Goal: Task Accomplishment & Management: Manage account settings

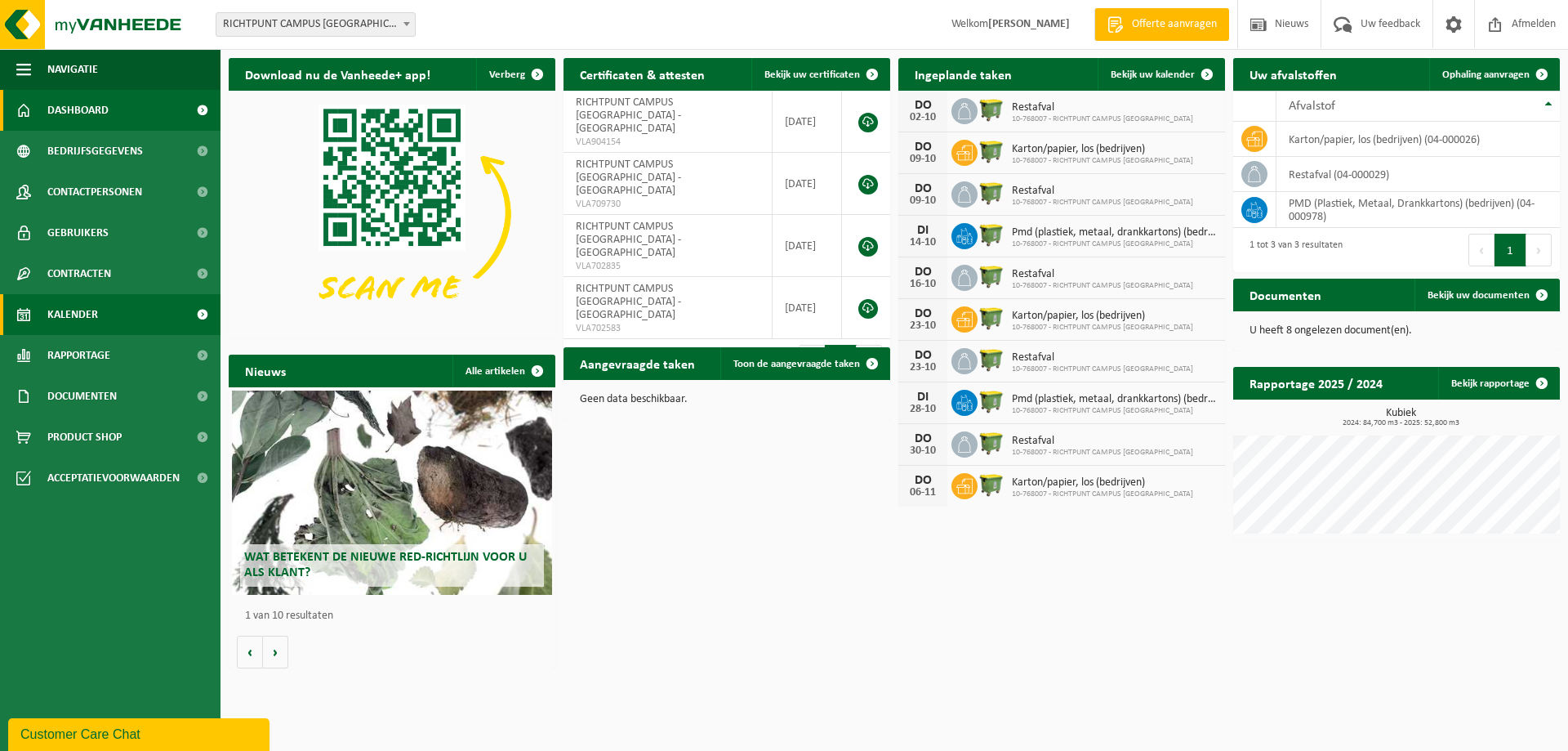
click at [76, 305] on span "Kalender" at bounding box center [73, 314] width 50 height 40
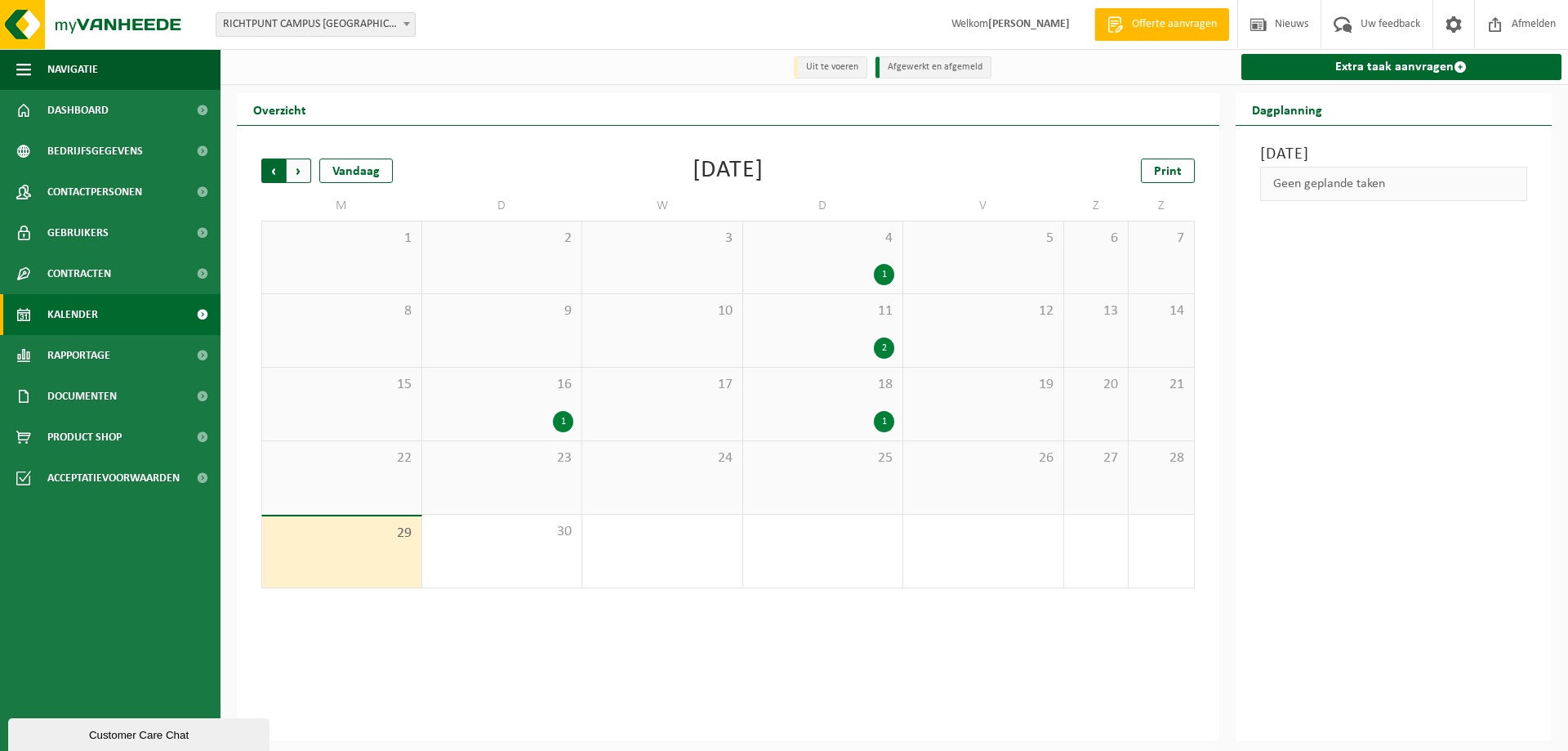
click at [295, 176] on span "Volgende" at bounding box center [298, 170] width 24 height 24
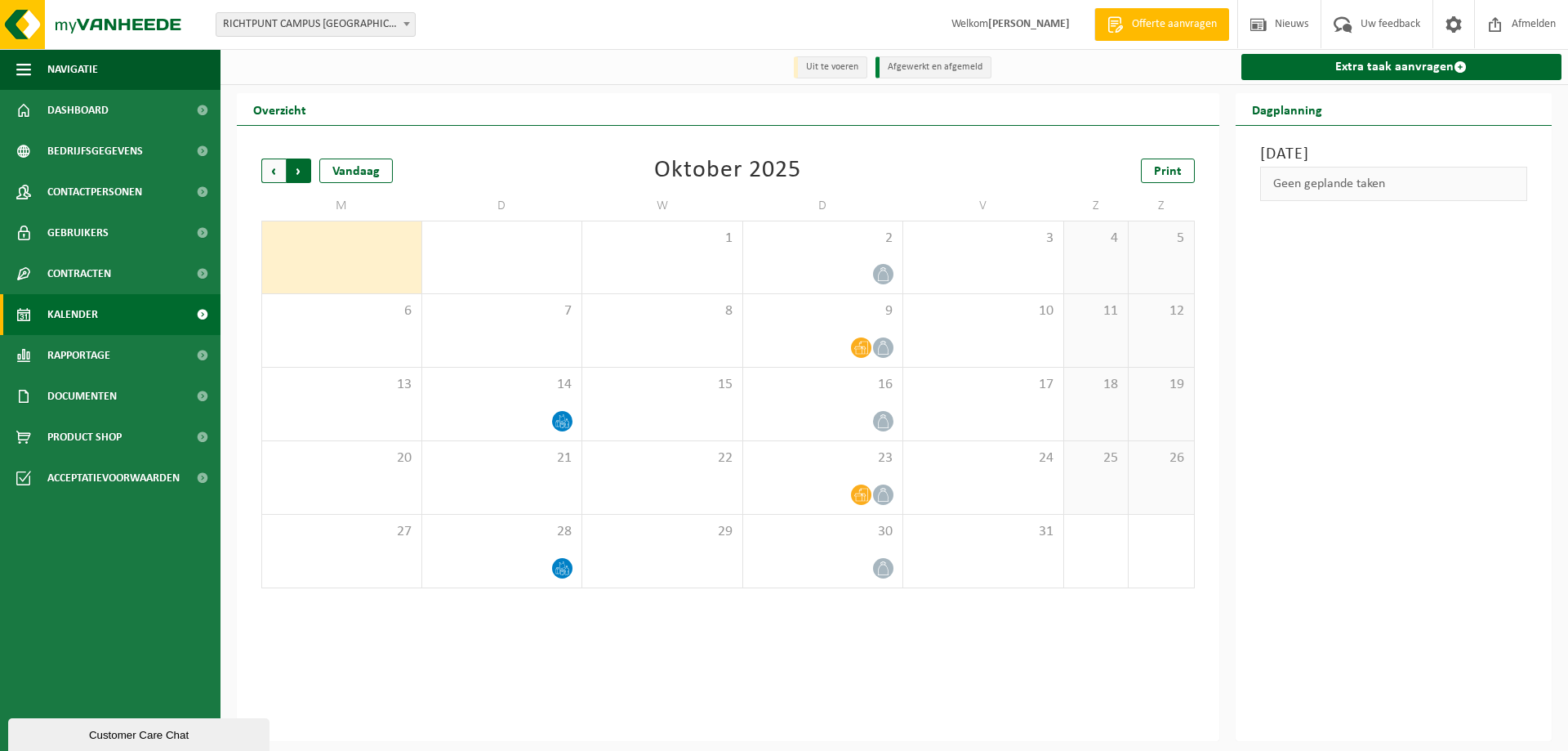
click at [269, 167] on span "Vorige" at bounding box center [273, 170] width 24 height 24
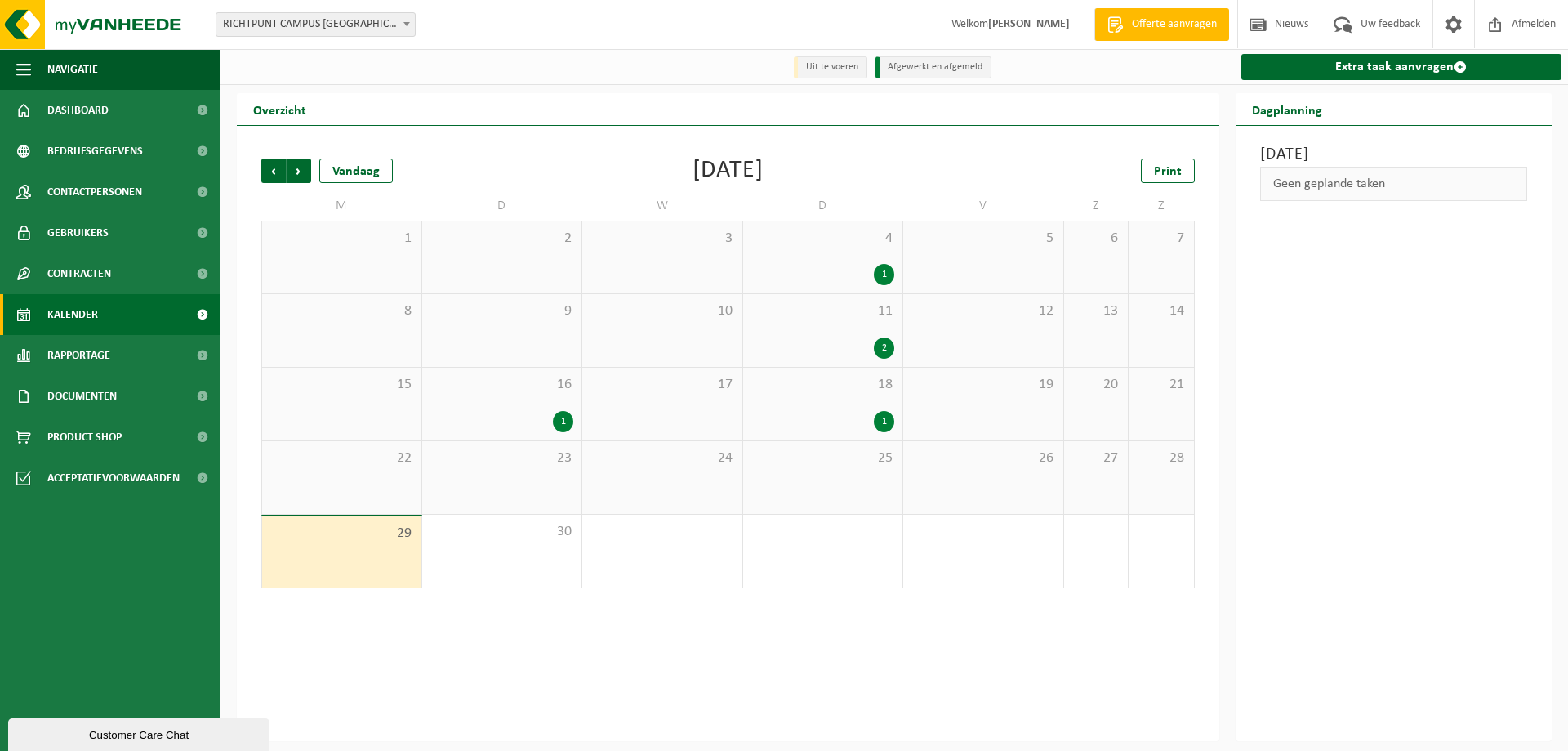
click at [888, 463] on span "25" at bounding box center [824, 458] width 144 height 18
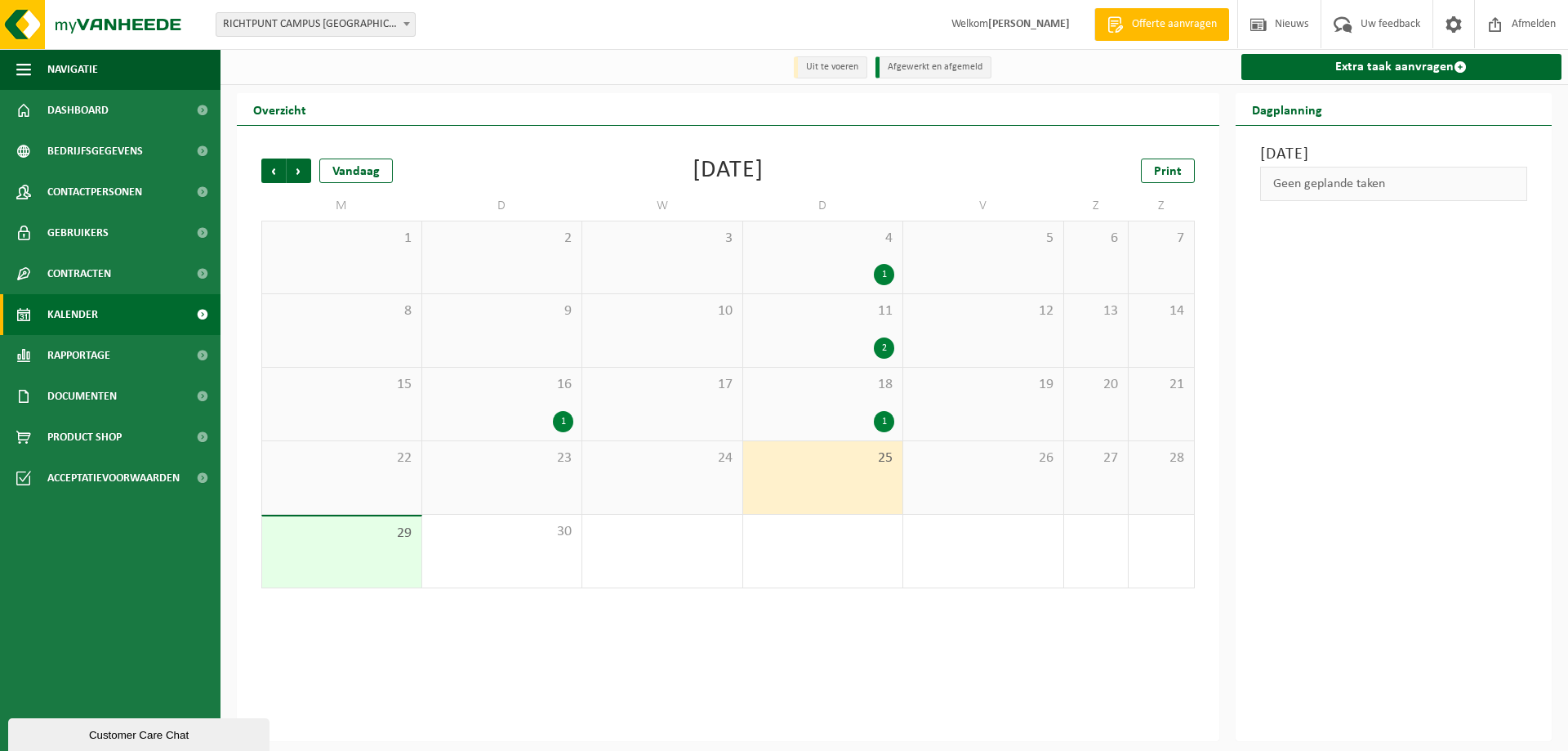
click at [880, 399] on div "18 1" at bounding box center [824, 403] width 160 height 73
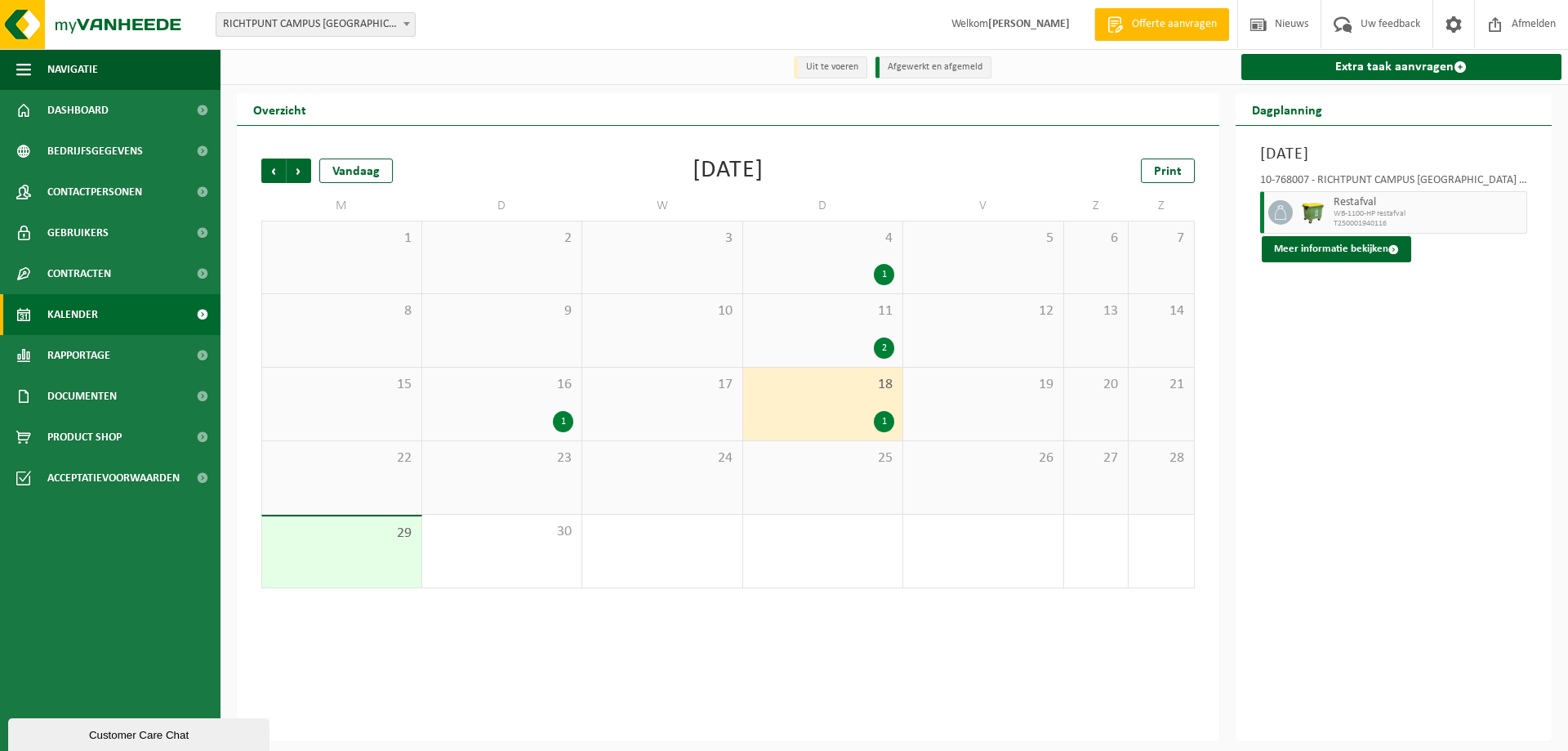
click at [876, 483] on div "25" at bounding box center [824, 477] width 160 height 73
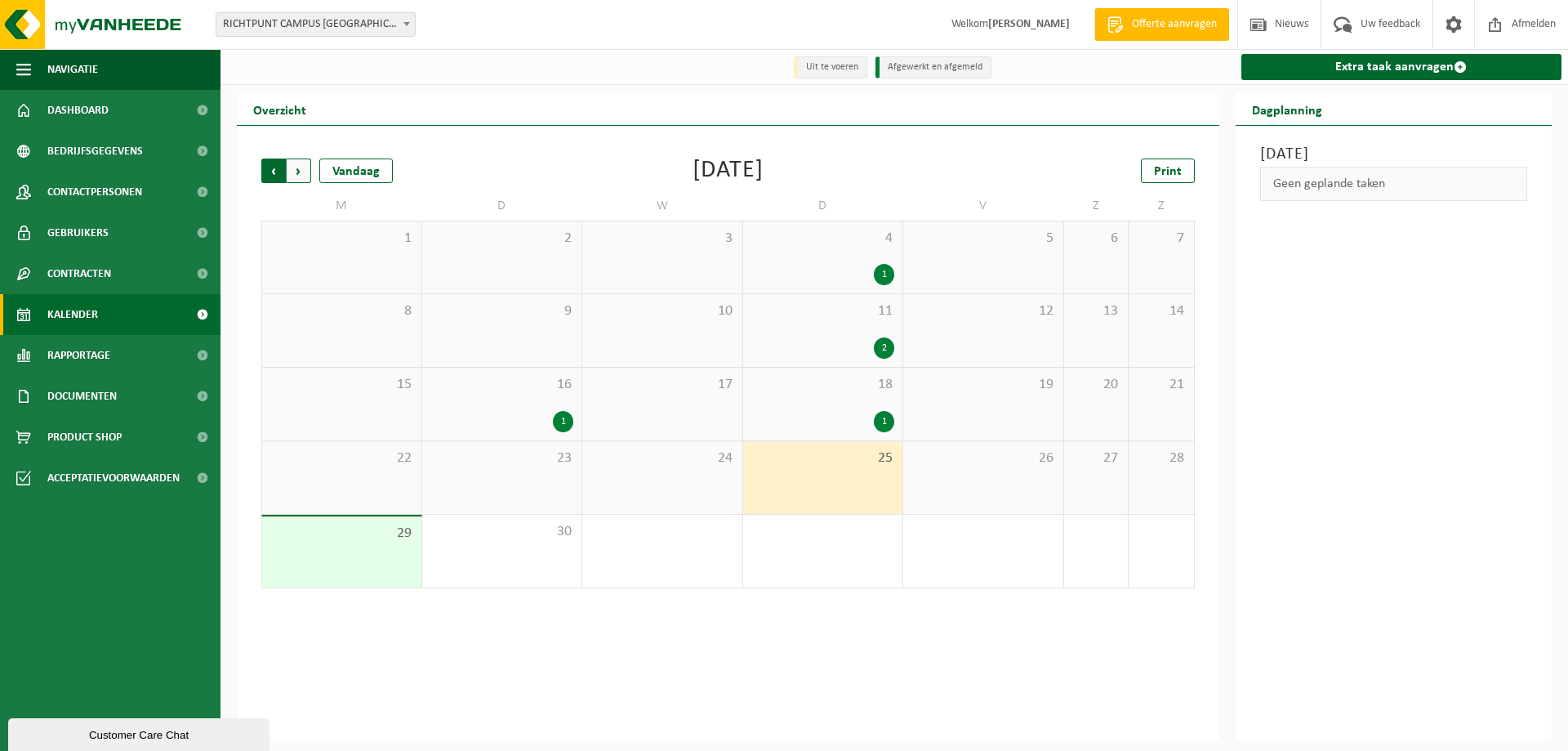
click at [297, 172] on span "Volgende" at bounding box center [298, 170] width 24 height 24
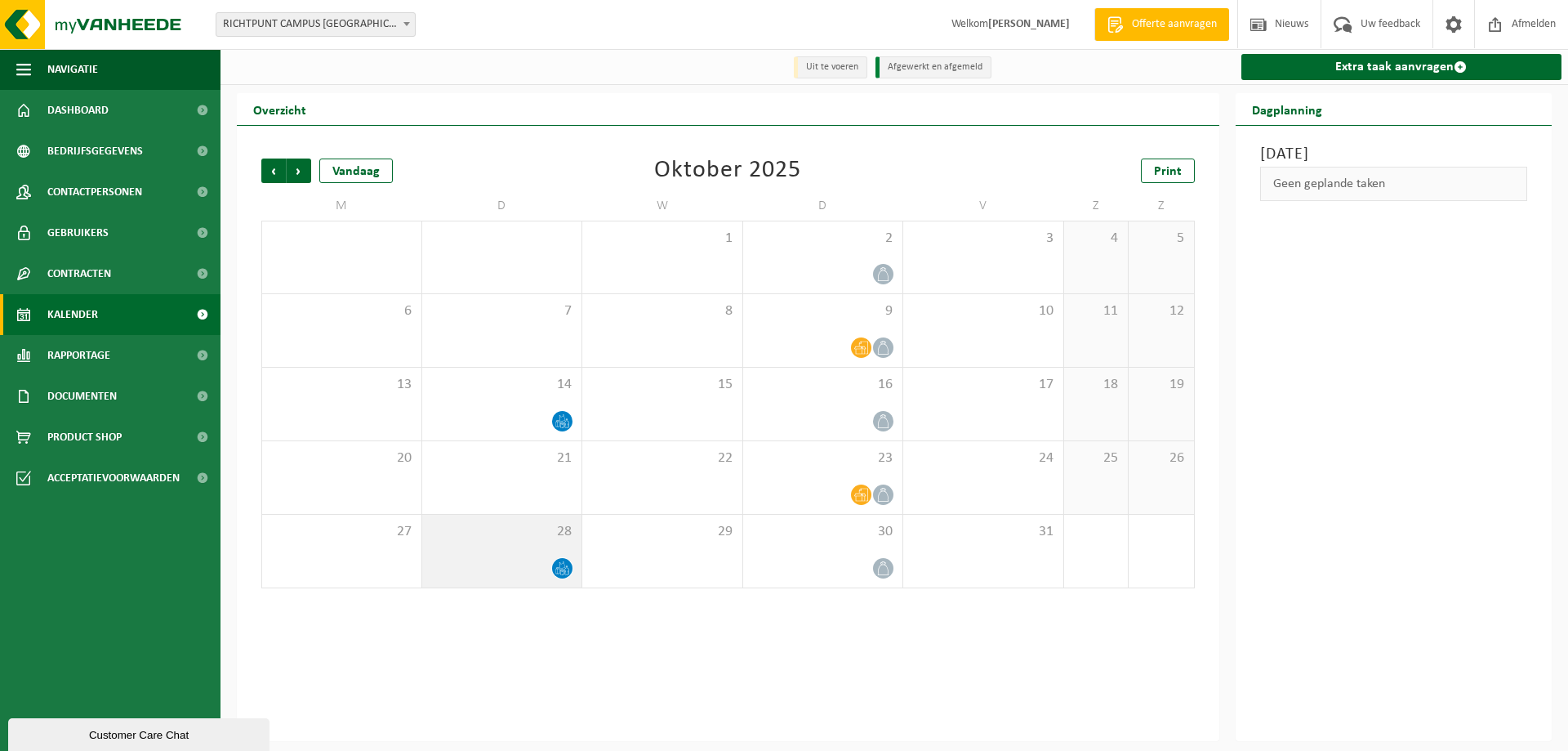
click at [558, 566] on icon at bounding box center [561, 568] width 13 height 13
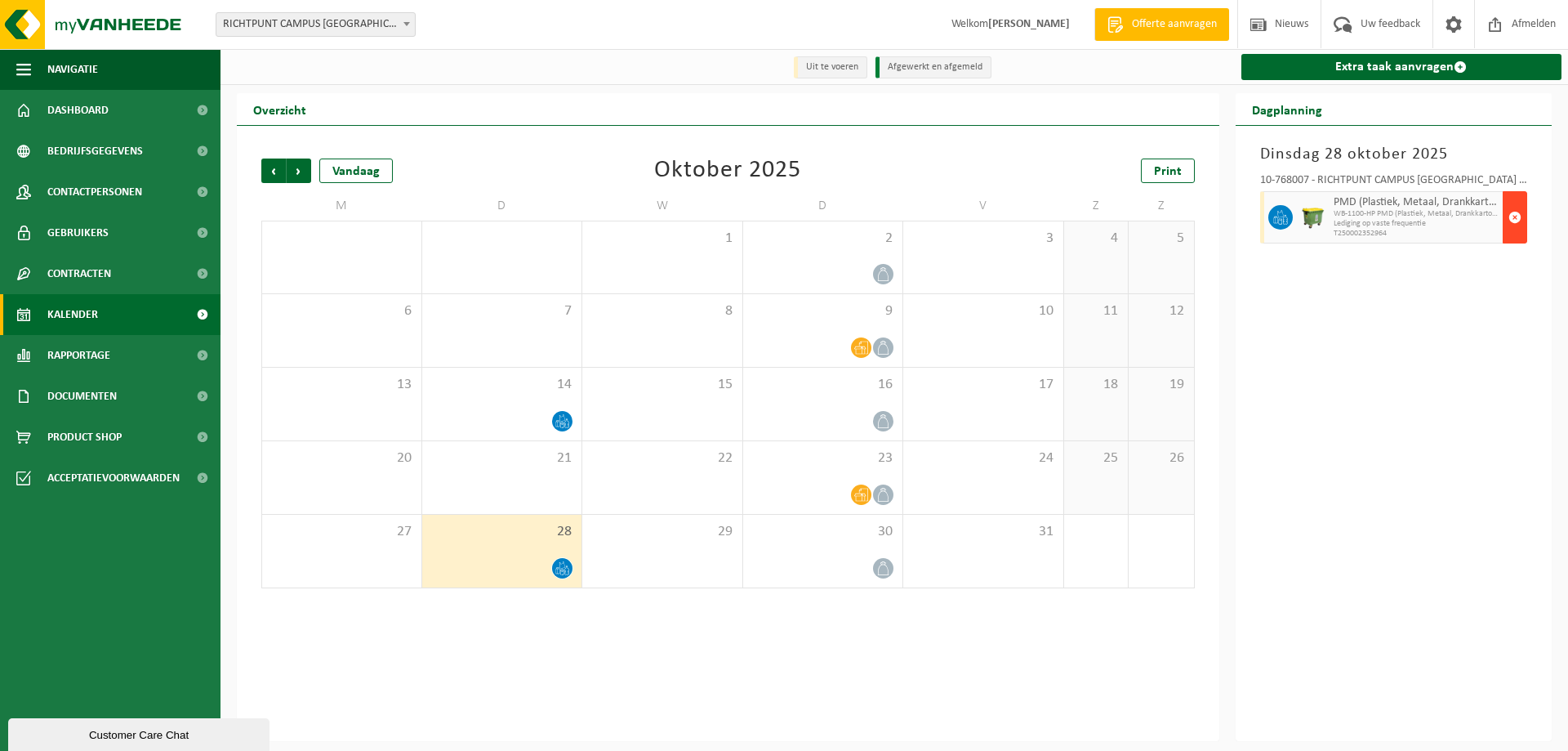
click at [1506, 213] on button "button" at bounding box center [1514, 217] width 24 height 52
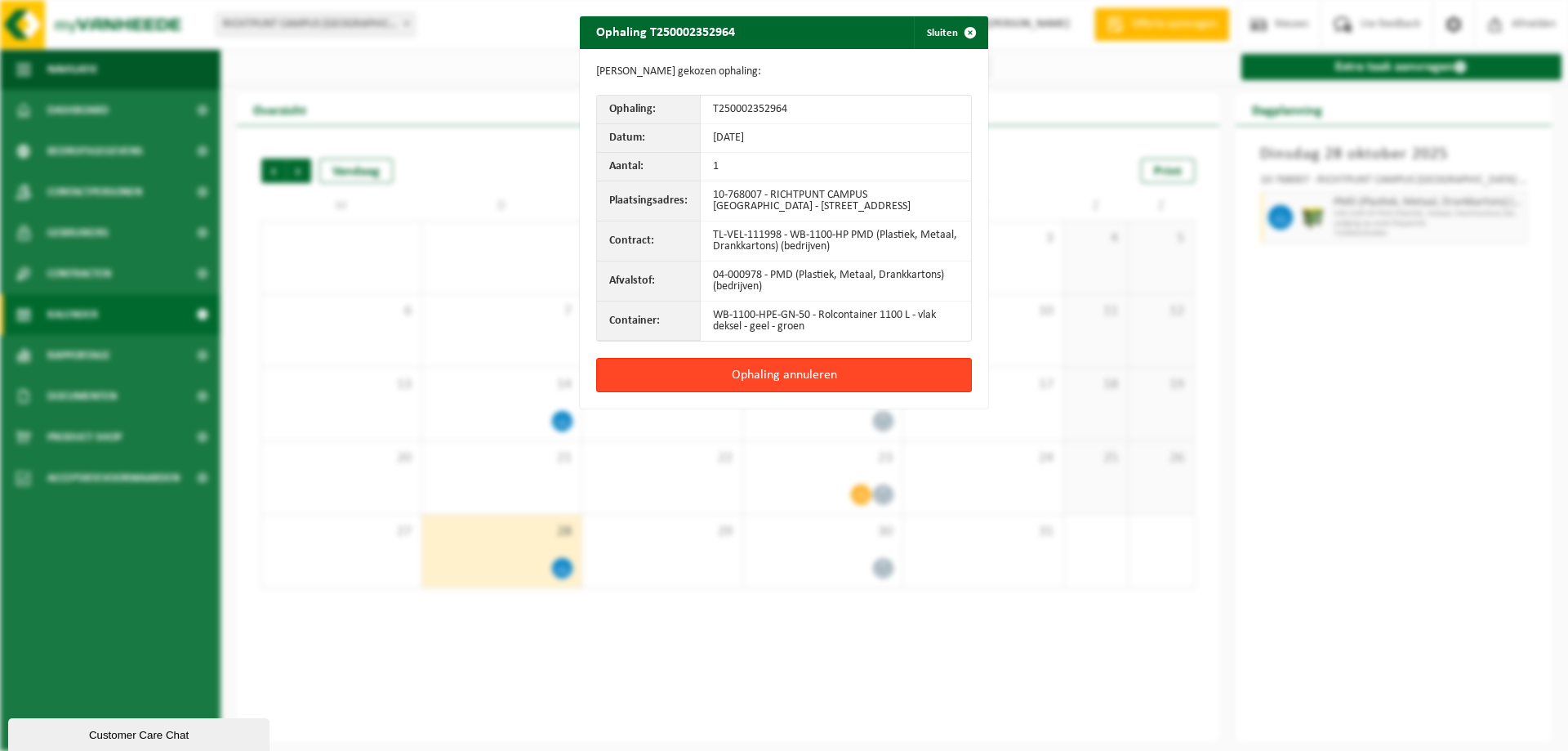
drag, startPoint x: 762, startPoint y: 367, endPoint x: 846, endPoint y: 362, distance: 84.1
click at [762, 366] on button "Ophaling annuleren" at bounding box center [784, 375] width 375 height 34
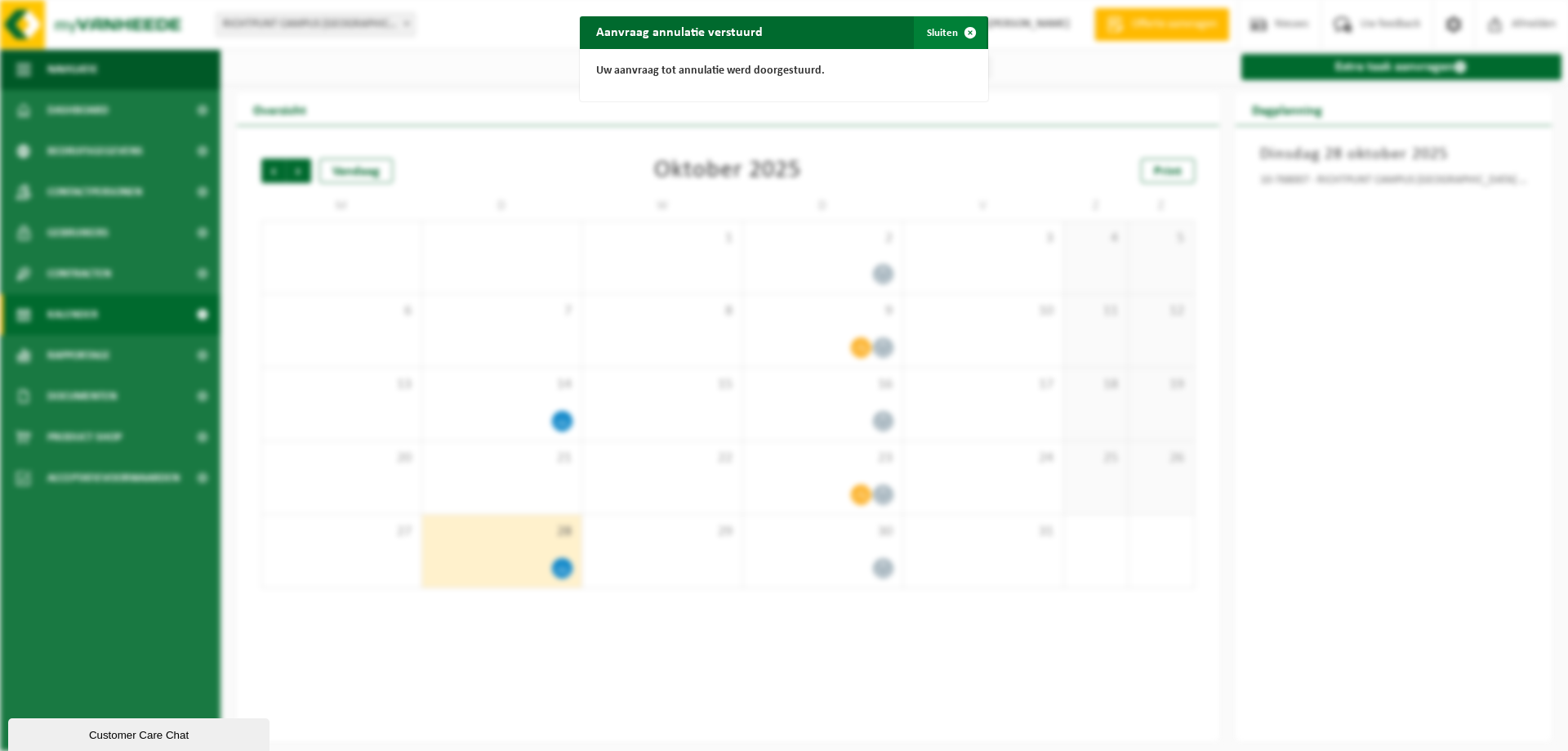
click at [937, 32] on button "Sluiten" at bounding box center [950, 32] width 73 height 32
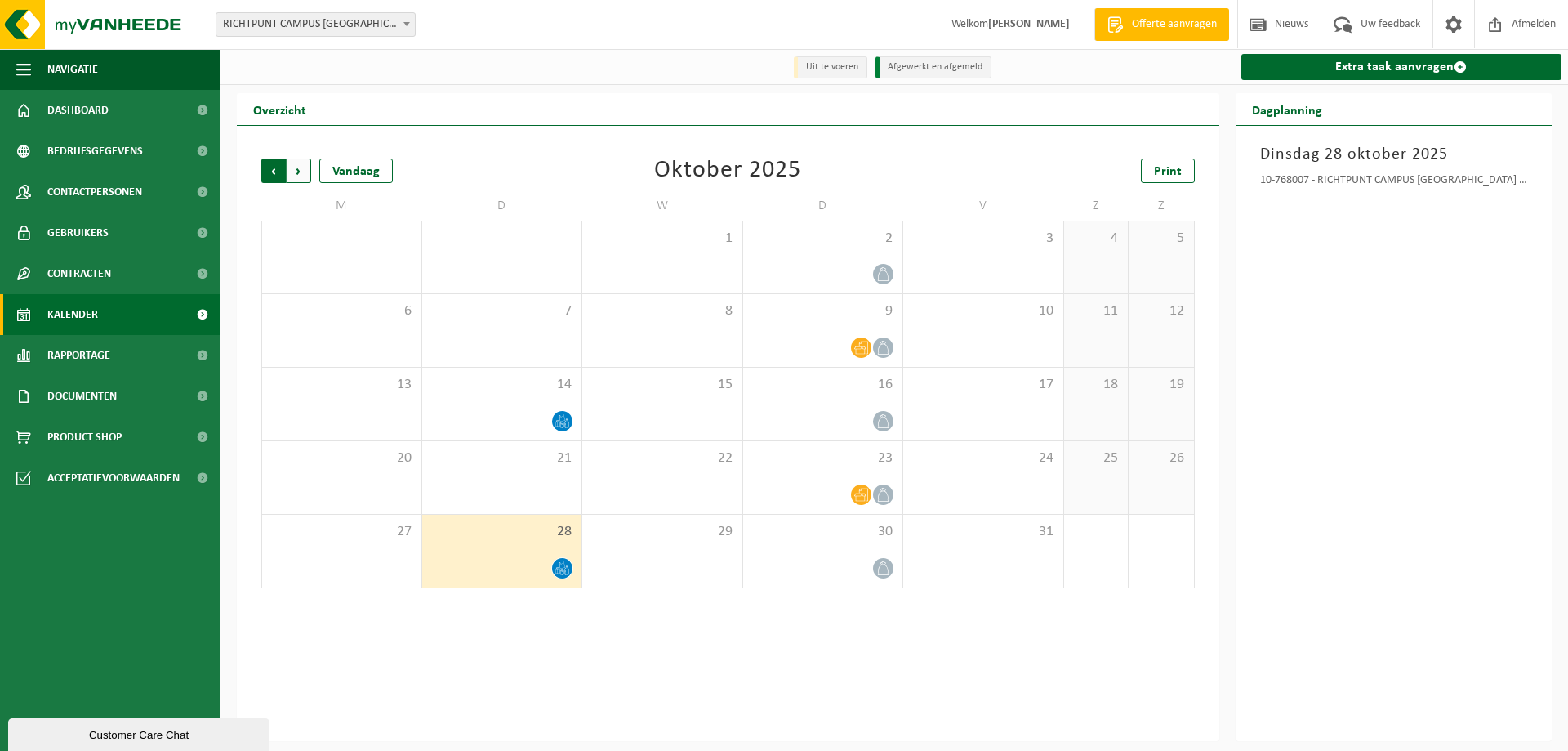
click at [293, 167] on span "Volgende" at bounding box center [298, 170] width 24 height 24
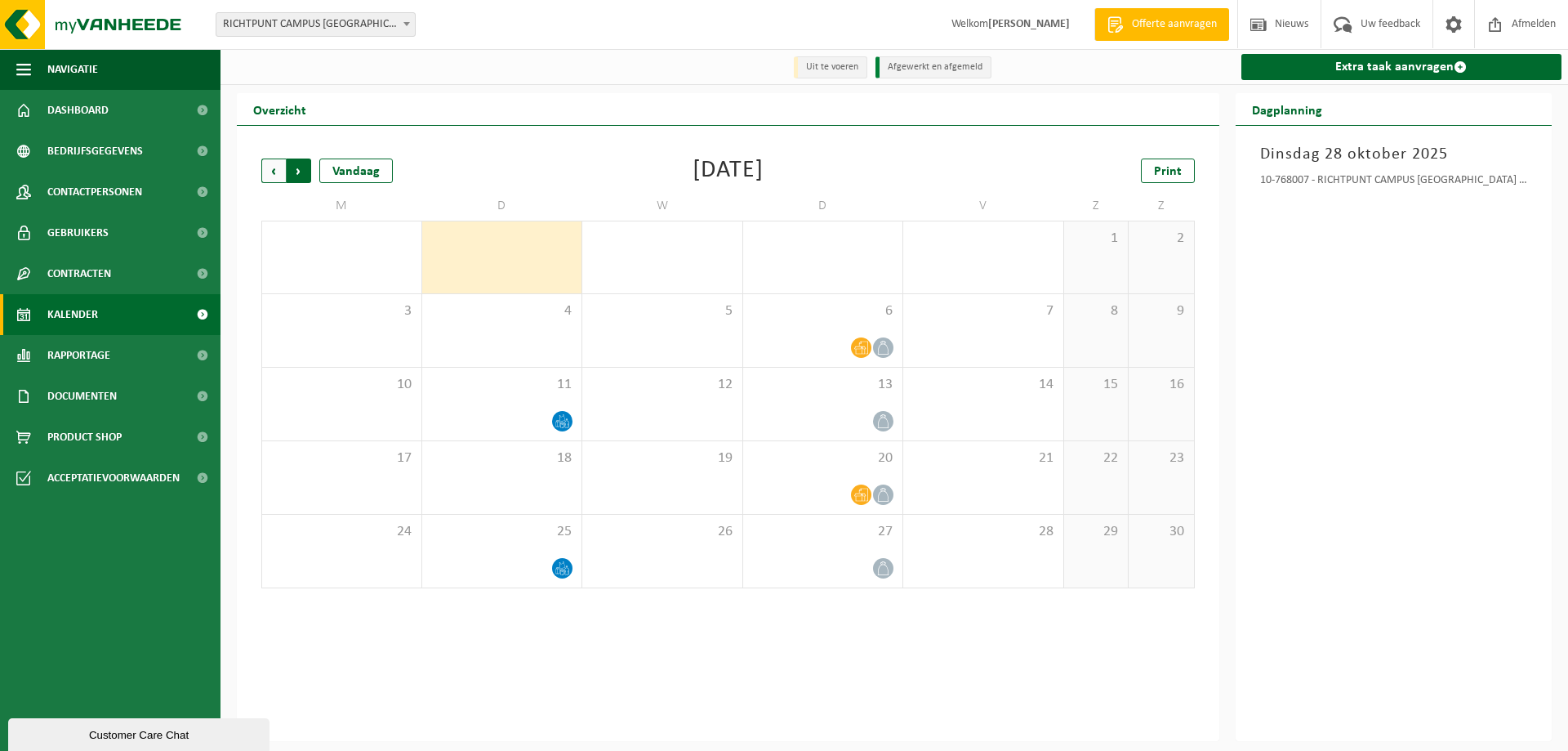
click at [271, 168] on span "Vorige" at bounding box center [273, 170] width 24 height 24
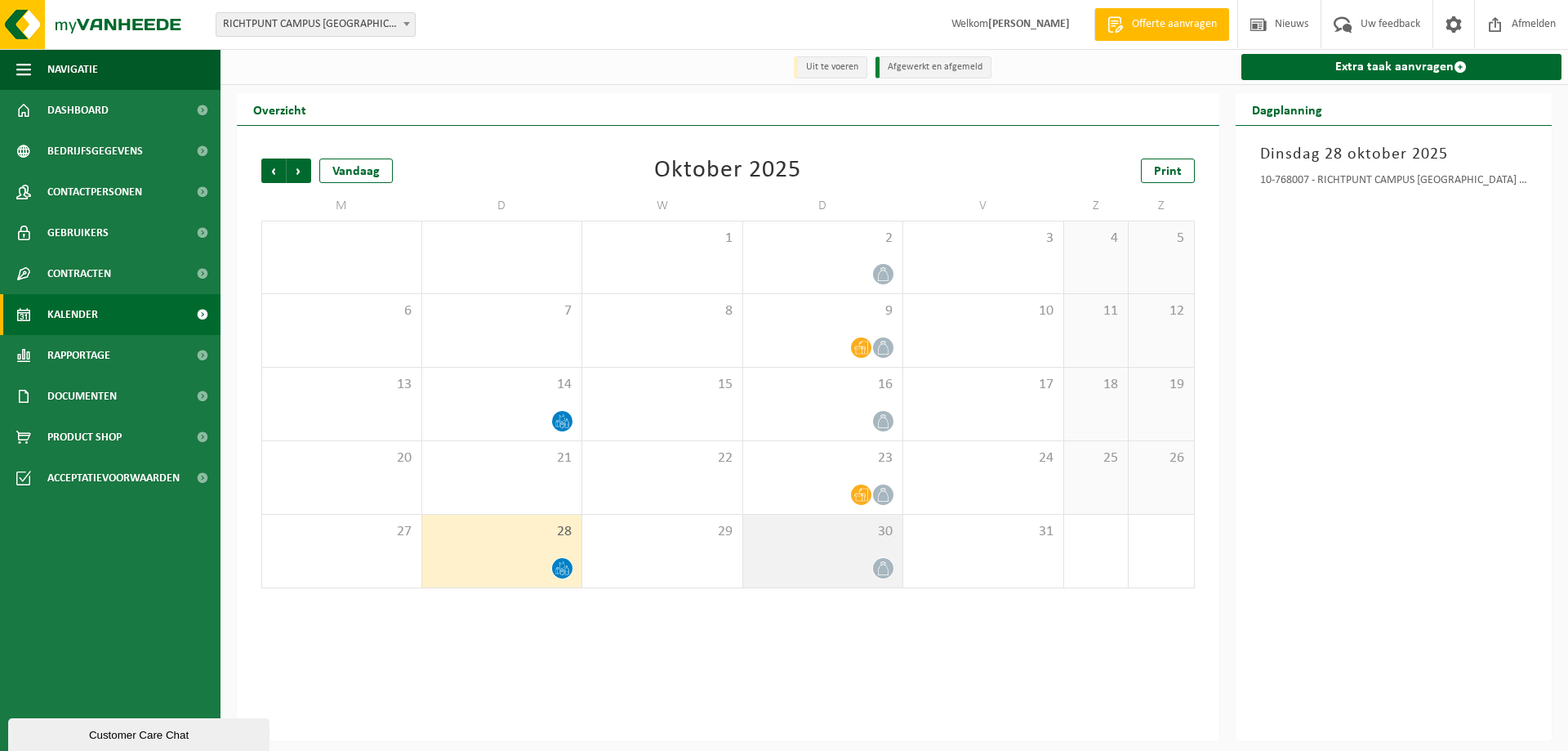
click at [879, 558] on div at bounding box center [883, 568] width 22 height 22
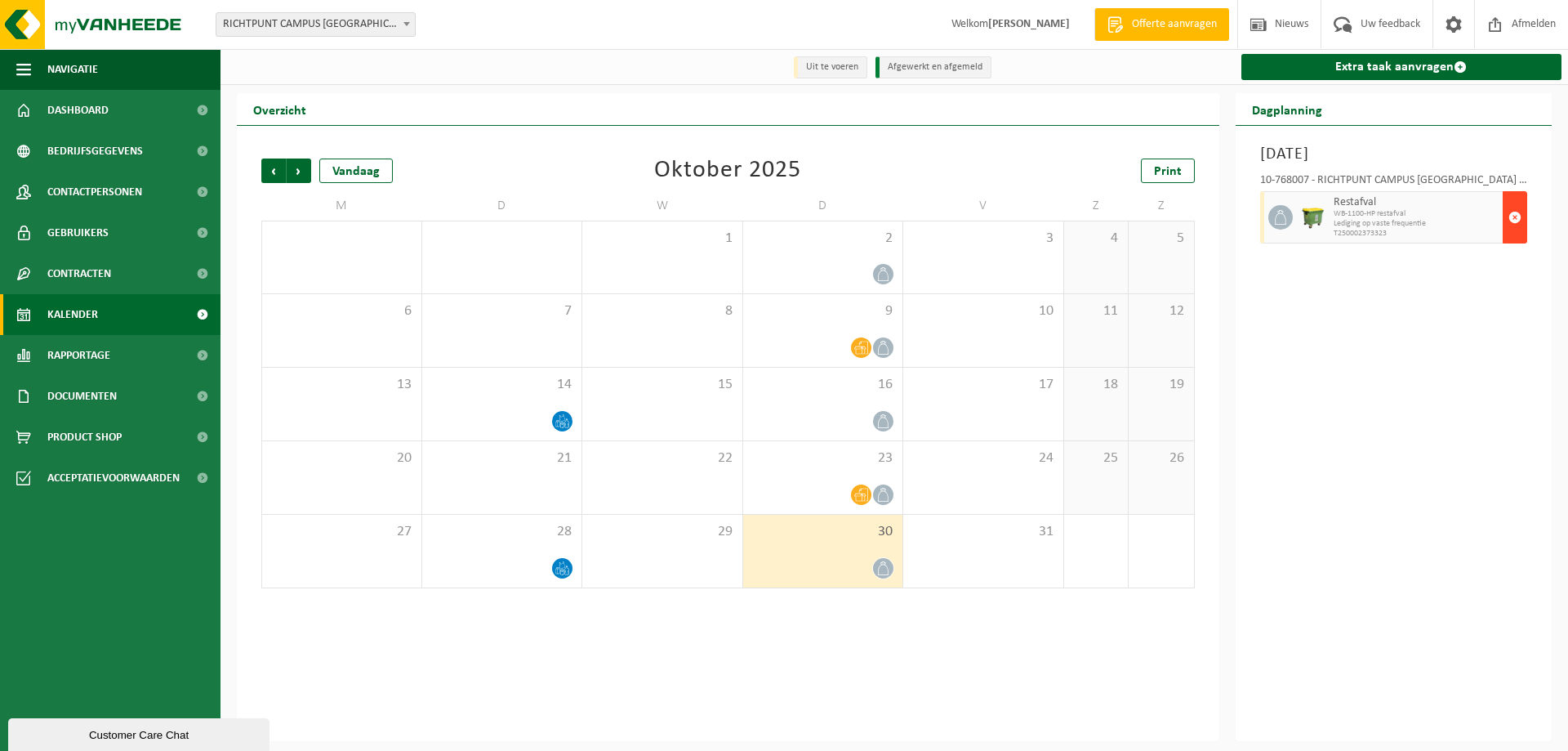
click at [1507, 221] on button "button" at bounding box center [1514, 217] width 24 height 52
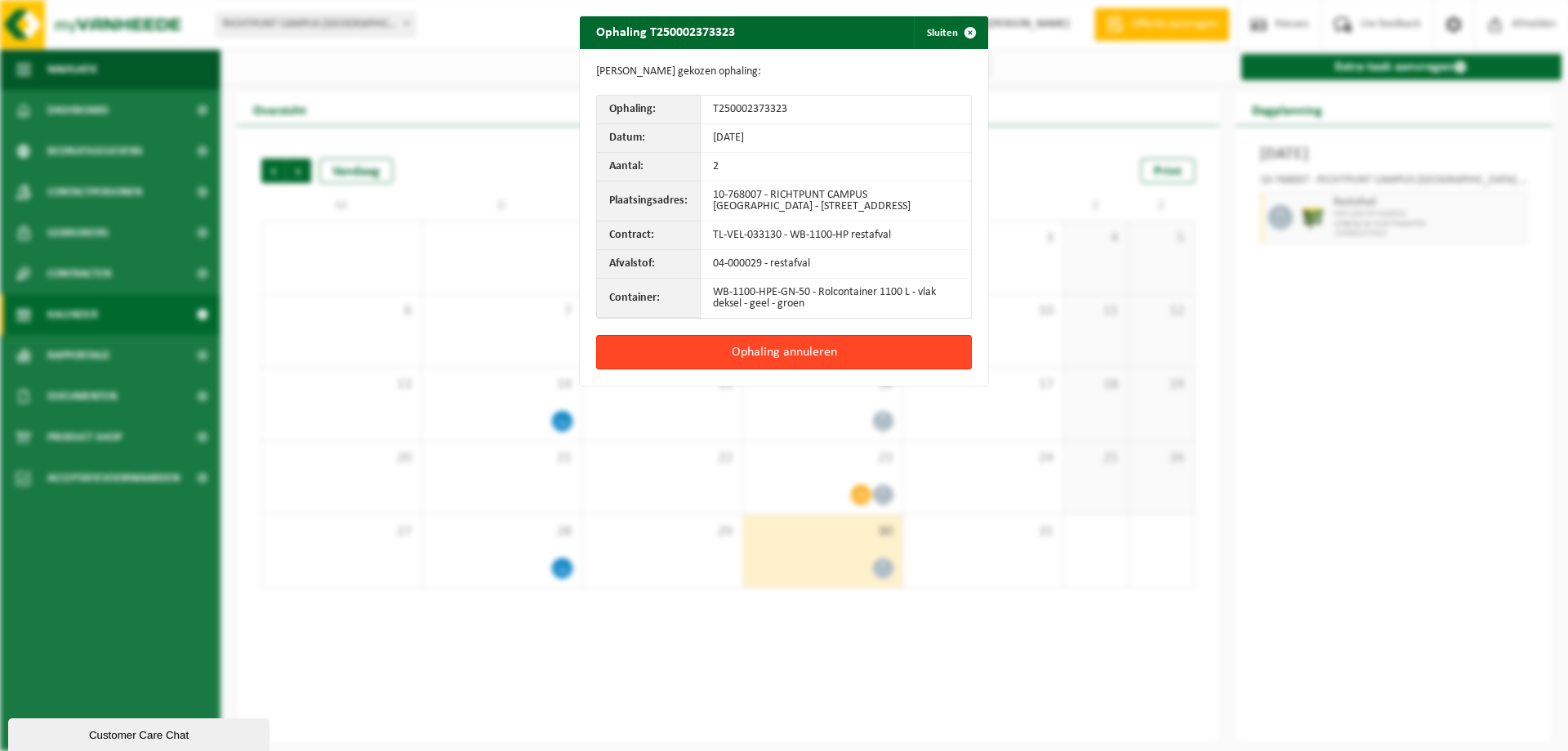
click at [807, 346] on button "Ophaling annuleren" at bounding box center [784, 352] width 375 height 34
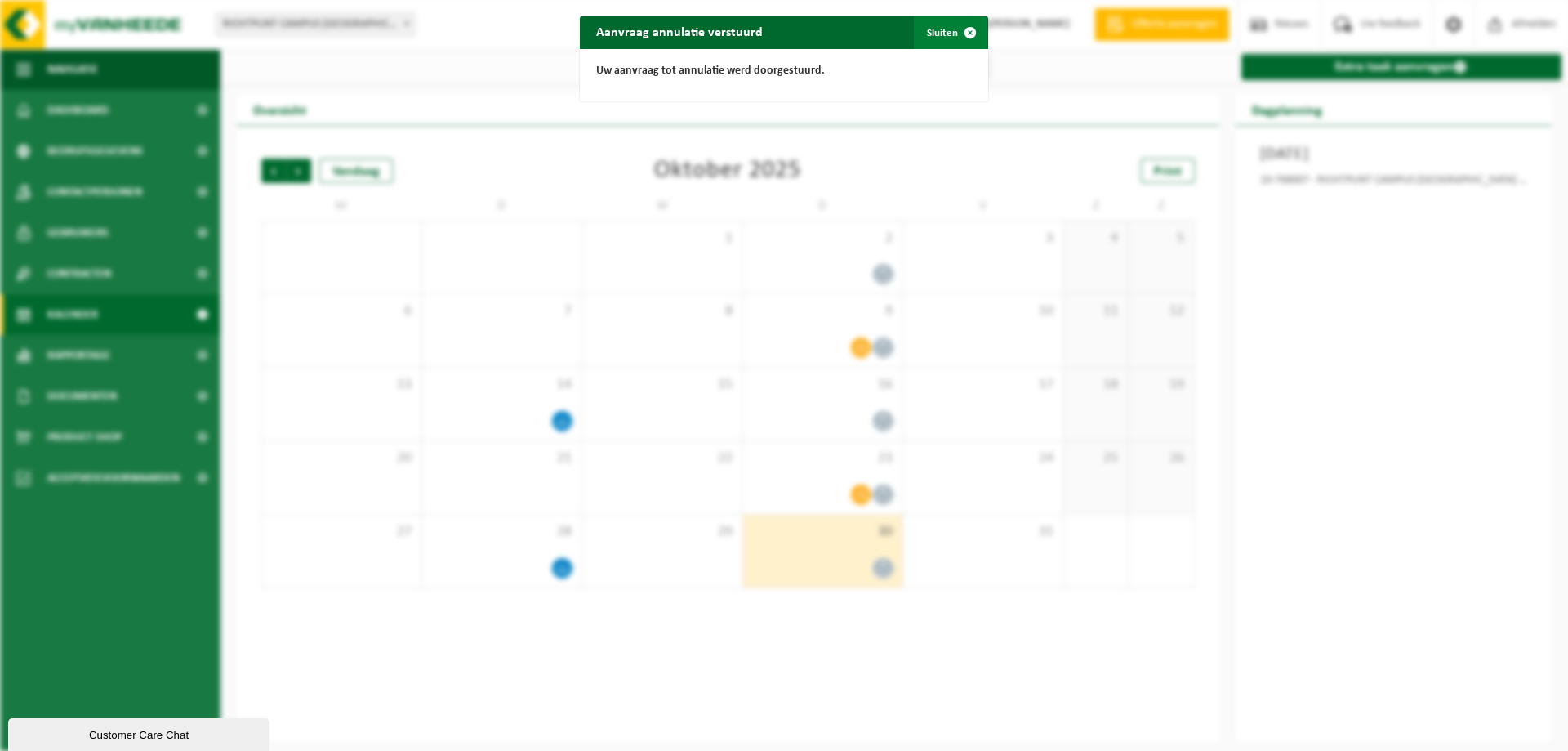
click at [954, 31] on span "button" at bounding box center [970, 32] width 32 height 32
